Goal: Task Accomplishment & Management: Manage account settings

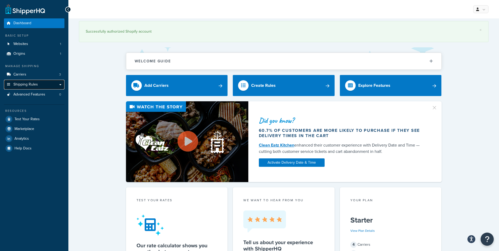
click at [24, 85] on span "Shipping Rules" at bounding box center [25, 84] width 24 height 4
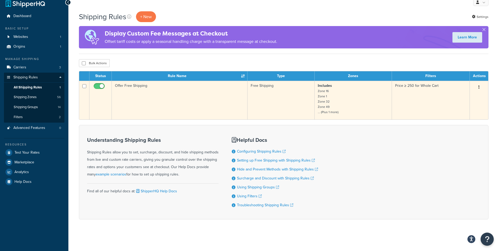
scroll to position [9, 0]
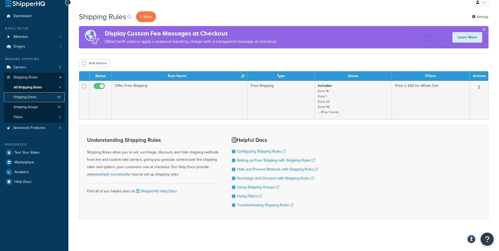
click at [33, 96] on span "Shipping Zones" at bounding box center [25, 97] width 23 height 4
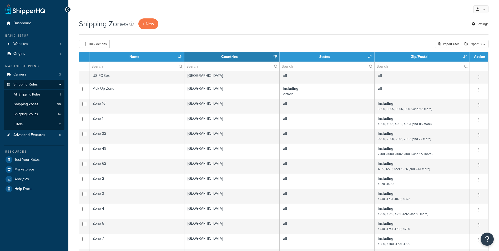
select select "15"
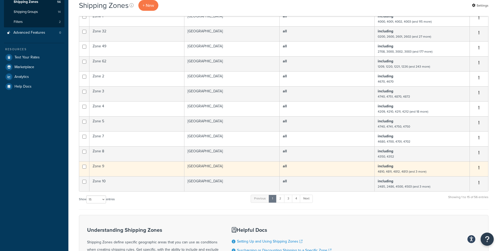
scroll to position [105, 0]
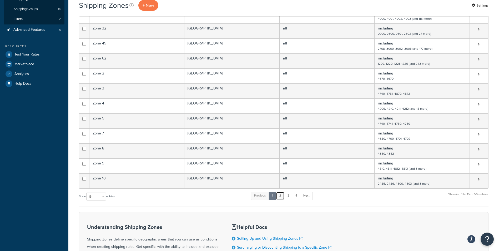
click at [280, 197] on link "2" at bounding box center [280, 196] width 9 height 8
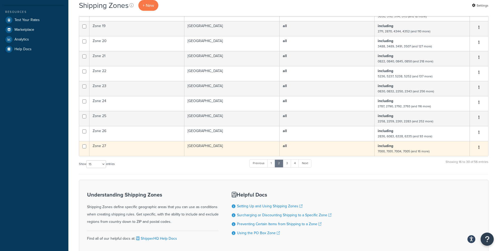
scroll to position [179, 0]
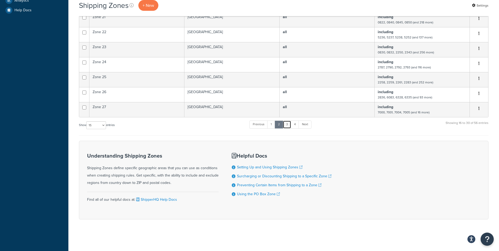
click at [287, 127] on link "3" at bounding box center [287, 124] width 8 height 8
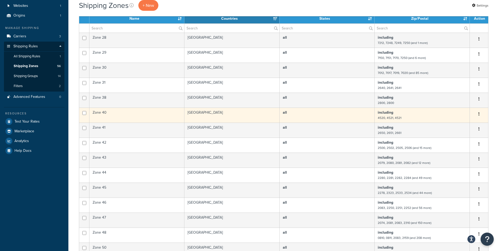
scroll to position [47, 0]
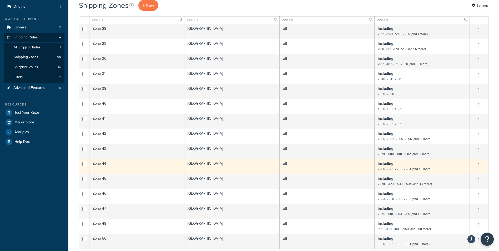
click at [420, 169] on small "2280, 2281, 2282, 2284 (and 49 more)" at bounding box center [405, 168] width 54 height 5
click at [102, 164] on td "Zone 44" at bounding box center [136, 166] width 95 height 15
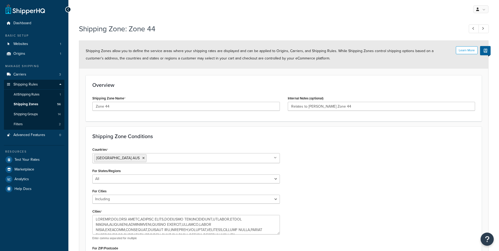
select select "including"
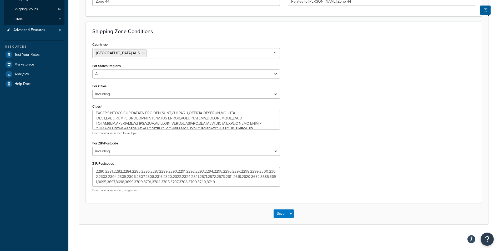
scroll to position [26, 0]
